Goal: Find specific page/section: Find specific page/section

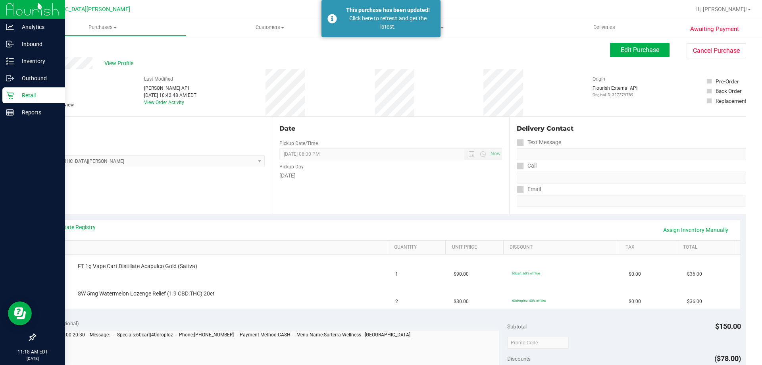
scroll to position [79, 0]
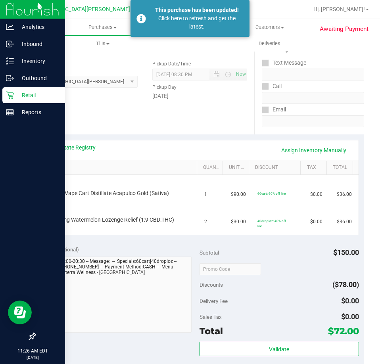
click at [0, 99] on link "Retail" at bounding box center [32, 95] width 65 height 17
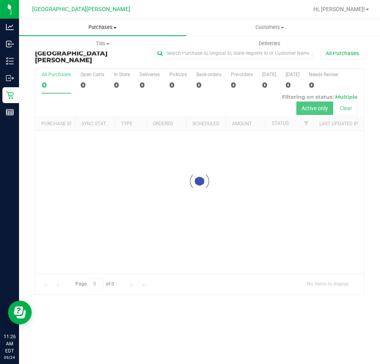
click at [71, 27] on span "Purchases" at bounding box center [102, 27] width 167 height 7
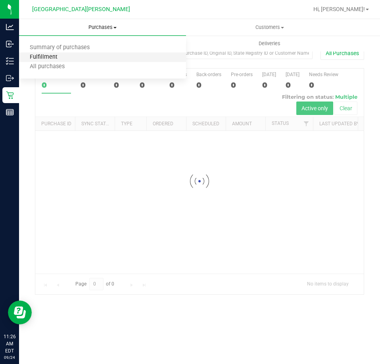
click at [63, 54] on span "Fulfillment" at bounding box center [43, 57] width 49 height 7
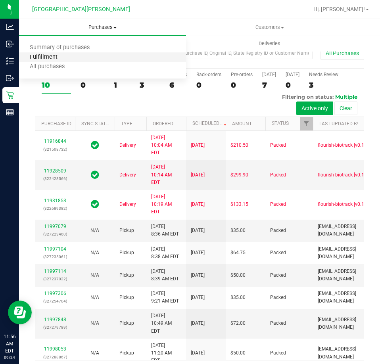
click at [42, 56] on span "Fulfillment" at bounding box center [43, 57] width 49 height 7
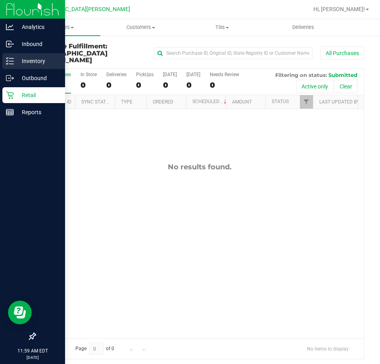
click at [11, 63] on icon at bounding box center [10, 61] width 8 height 8
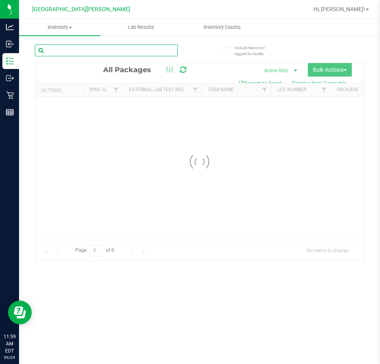
click at [88, 50] on input "text" at bounding box center [106, 50] width 143 height 12
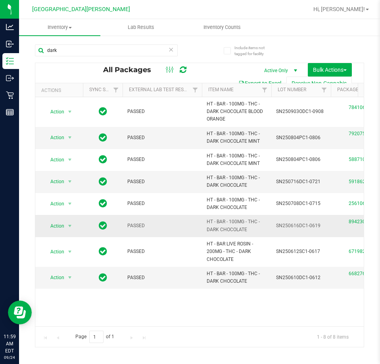
drag, startPoint x: 254, startPoint y: 230, endPoint x: 184, endPoint y: 222, distance: 69.9
copy tr "HT - BAR - 100MG - THC - DARK CHOCOLATE"
click at [107, 52] on input "dark" at bounding box center [106, 50] width 143 height 12
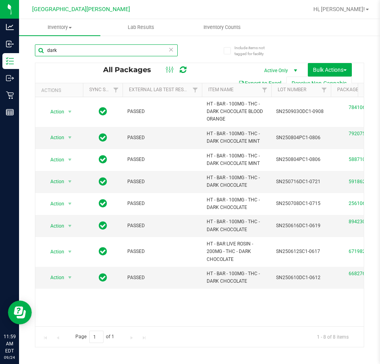
paste input "HT - BAR - 100MG - THC - DARK CHOCOLATE"
type input "HT - BAR - 100MG - THC - DARK CHOCOLATE"
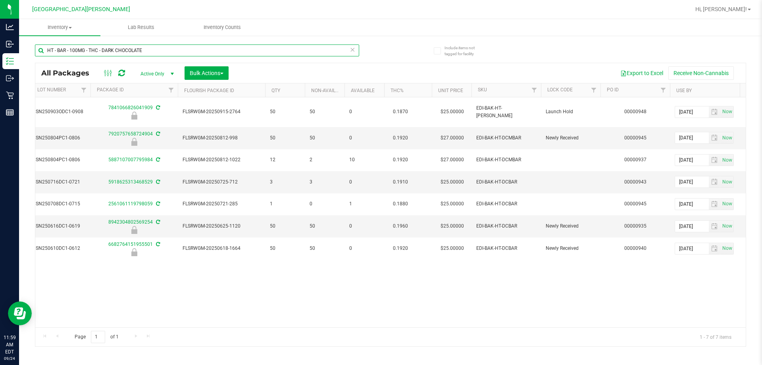
scroll to position [0, 246]
